Goal: Find specific page/section: Find specific page/section

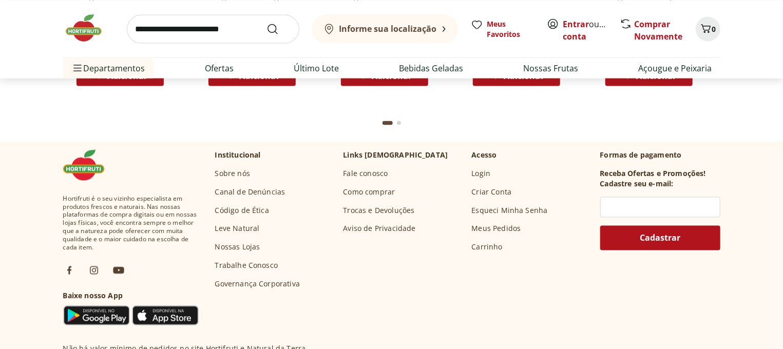
scroll to position [3011, 0]
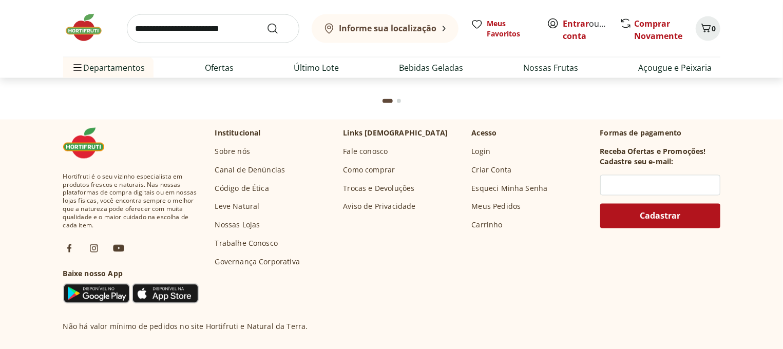
click at [247, 223] on link "Nossas Lojas" at bounding box center [237, 225] width 45 height 10
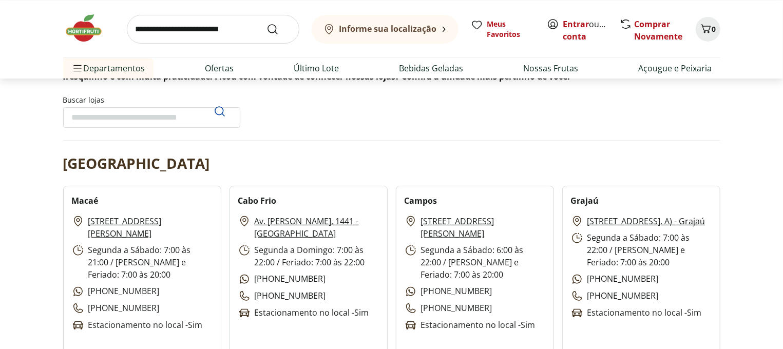
scroll to position [110, 0]
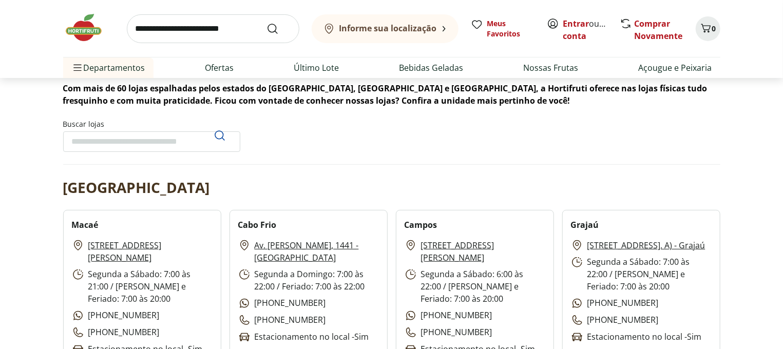
click at [150, 133] on input "Buscar lojas" at bounding box center [151, 141] width 177 height 21
type input "*********"
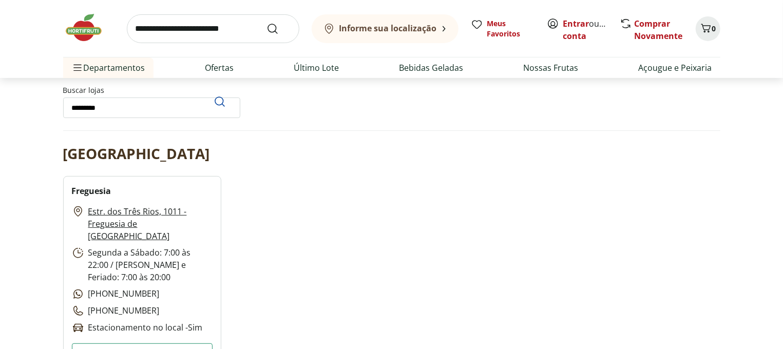
scroll to position [165, 0]
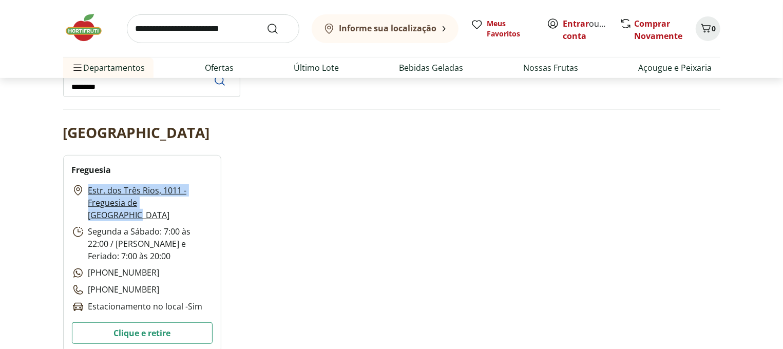
drag, startPoint x: 85, startPoint y: 191, endPoint x: 194, endPoint y: 208, distance: 111.1
click at [194, 208] on p "Estr. dos Três Rios, 1011 - Freguesia de Jacarepaguá" at bounding box center [142, 202] width 141 height 37
copy p "Estr. dos Três Rios, 1011 - Freguesia de Jacarepaguá"
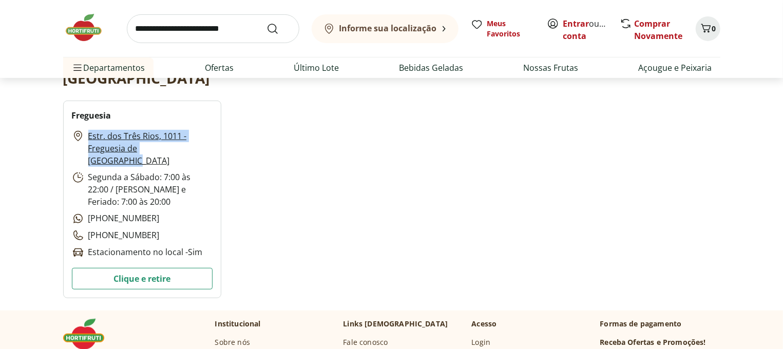
scroll to position [220, 0]
click at [472, 227] on div "Freguesia Estr. dos Três Rios, 1011 - Freguesia de Jacarepaguá Segunda a Sábado…" at bounding box center [391, 199] width 657 height 198
